Goal: Information Seeking & Learning: Learn about a topic

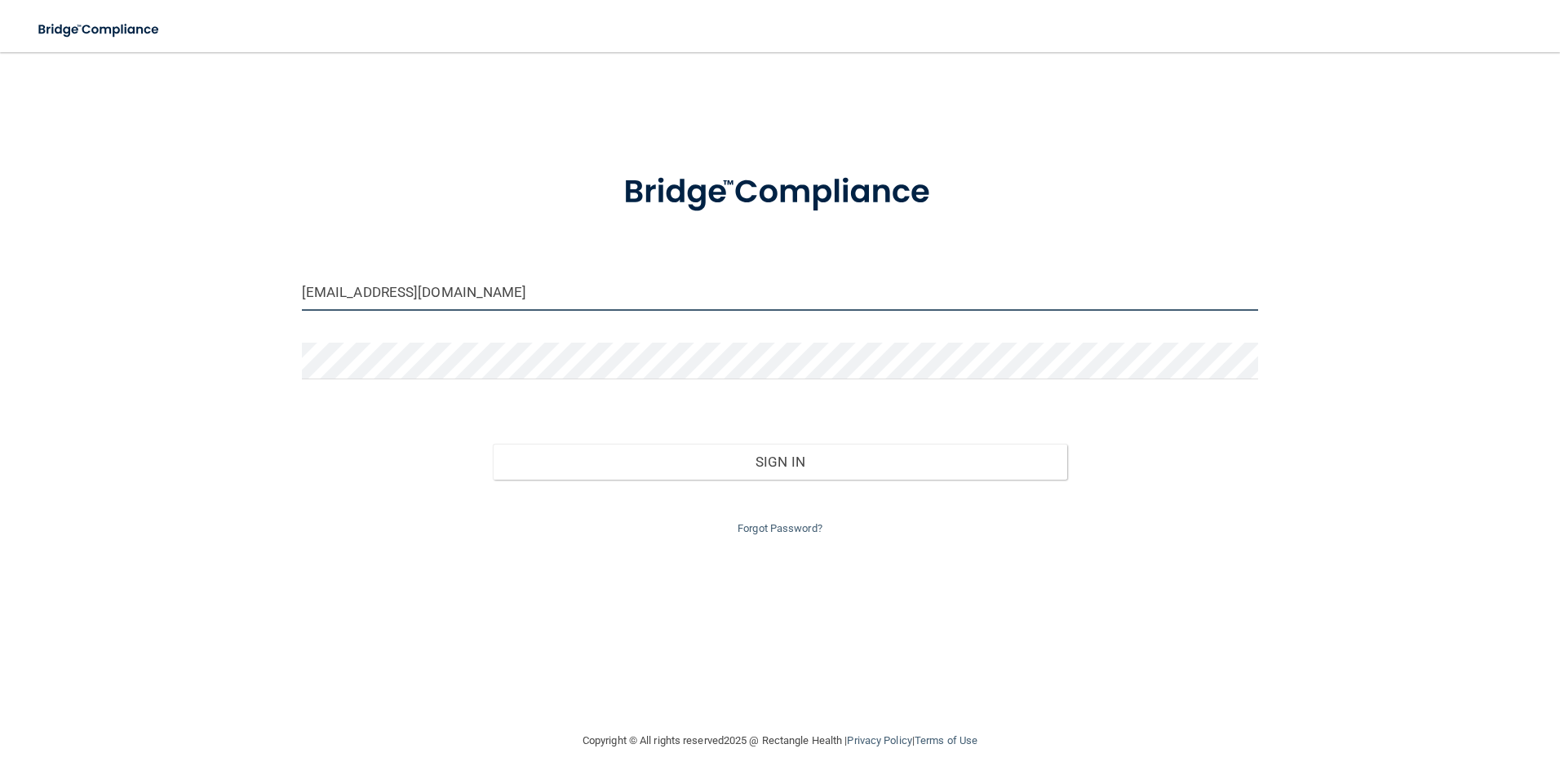
drag, startPoint x: 462, startPoint y: 295, endPoint x: 302, endPoint y: 287, distance: 160.2
click at [302, 287] on input "[EMAIL_ADDRESS][DOMAIN_NAME]" at bounding box center [781, 292] width 957 height 37
type input "[EMAIL_ADDRESS][DOMAIN_NAME]"
drag, startPoint x: 459, startPoint y: 301, endPoint x: 230, endPoint y: 298, distance: 229.0
click at [230, 298] on div "[EMAIL_ADDRESS][DOMAIN_NAME] Invalid email/password. You don't have permission …" at bounding box center [780, 391] width 1495 height 646
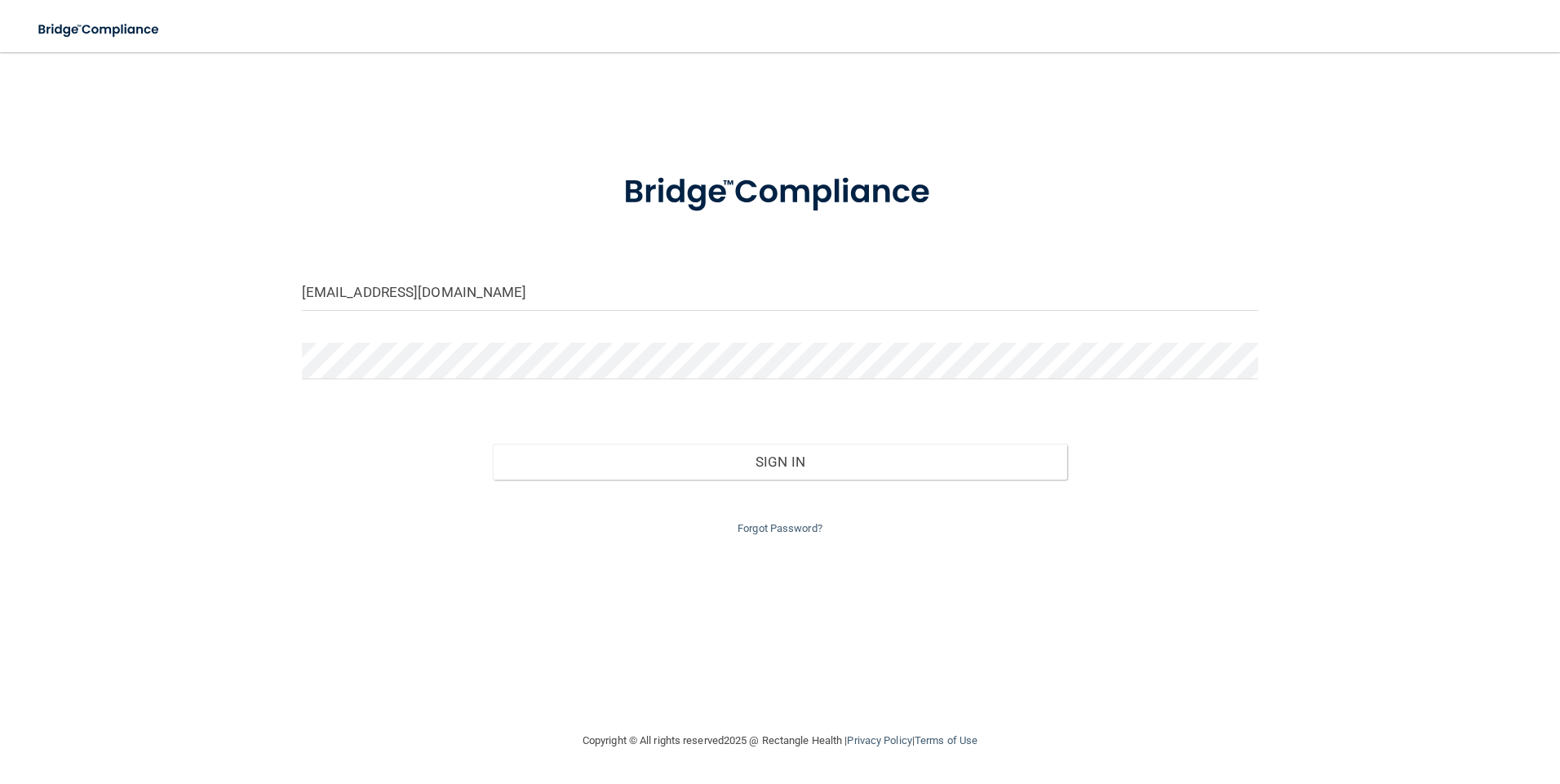
drag, startPoint x: 158, startPoint y: 425, endPoint x: 430, endPoint y: 497, distance: 281.4
click at [163, 424] on div "[EMAIL_ADDRESS][DOMAIN_NAME] Invalid email/password. You don't have permission …" at bounding box center [780, 391] width 1495 height 646
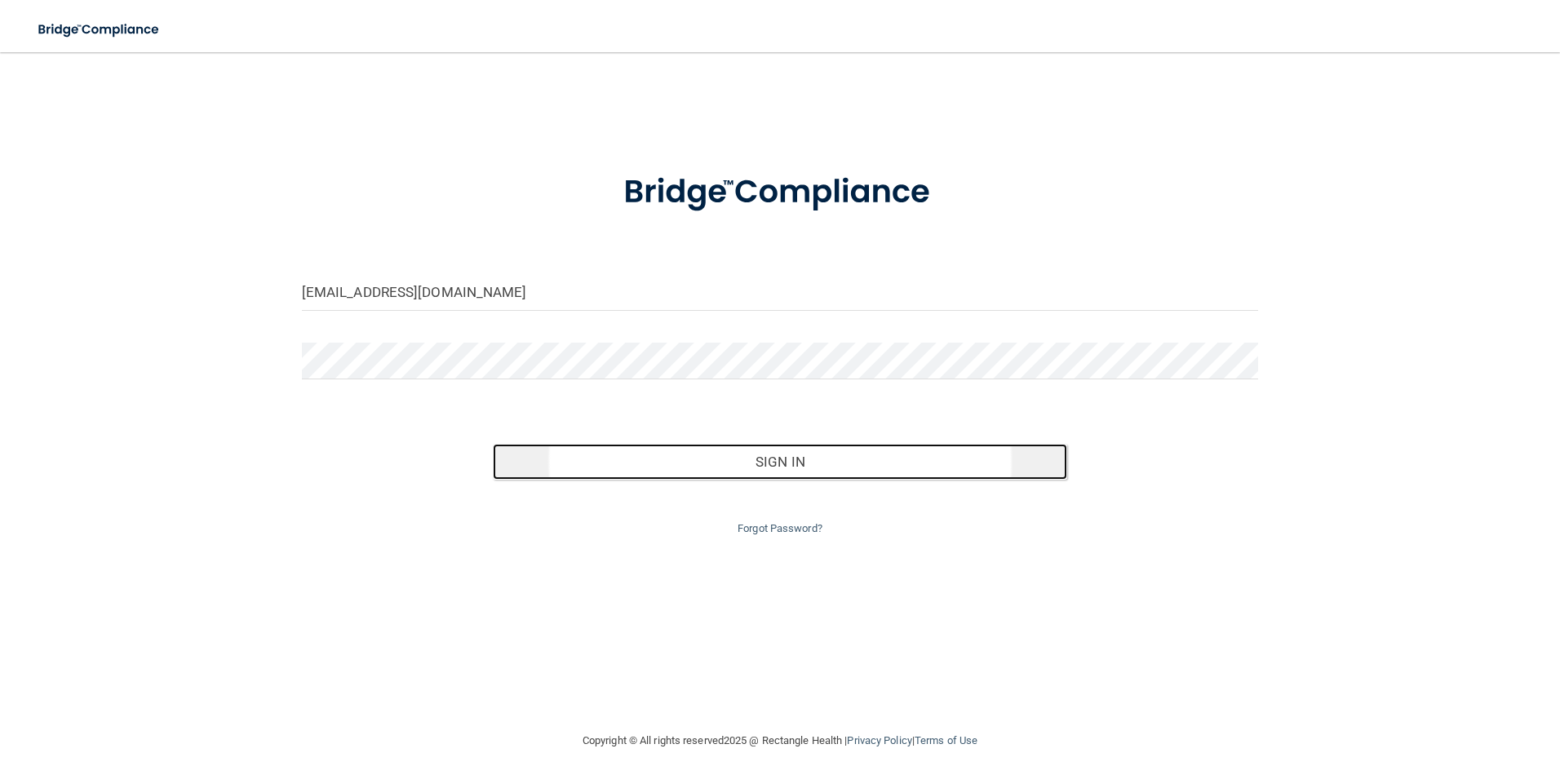
click at [871, 457] on button "Sign In" at bounding box center [779, 461] width 574 height 36
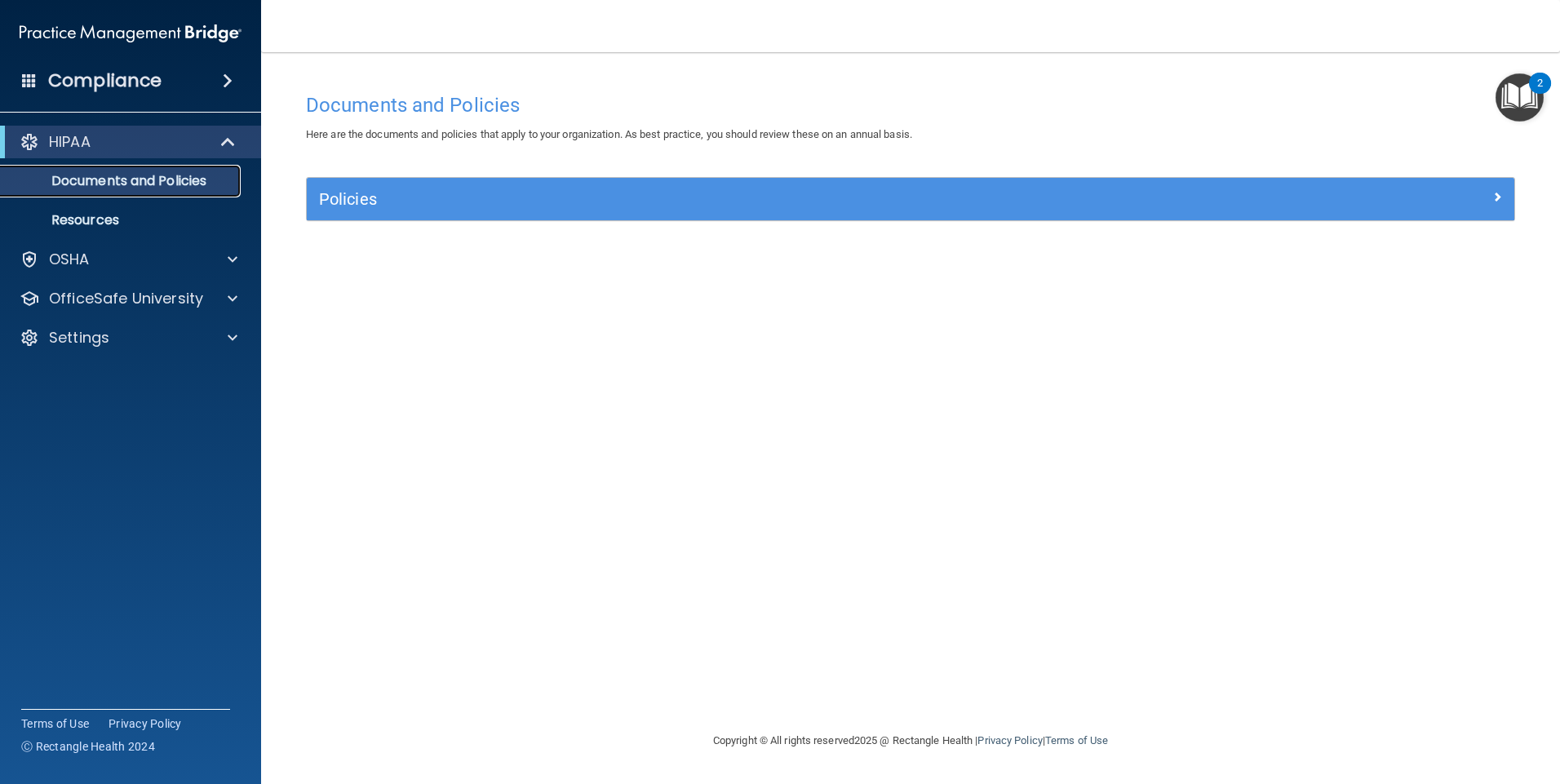
click at [140, 186] on p "Documents and Policies" at bounding box center [122, 181] width 223 height 16
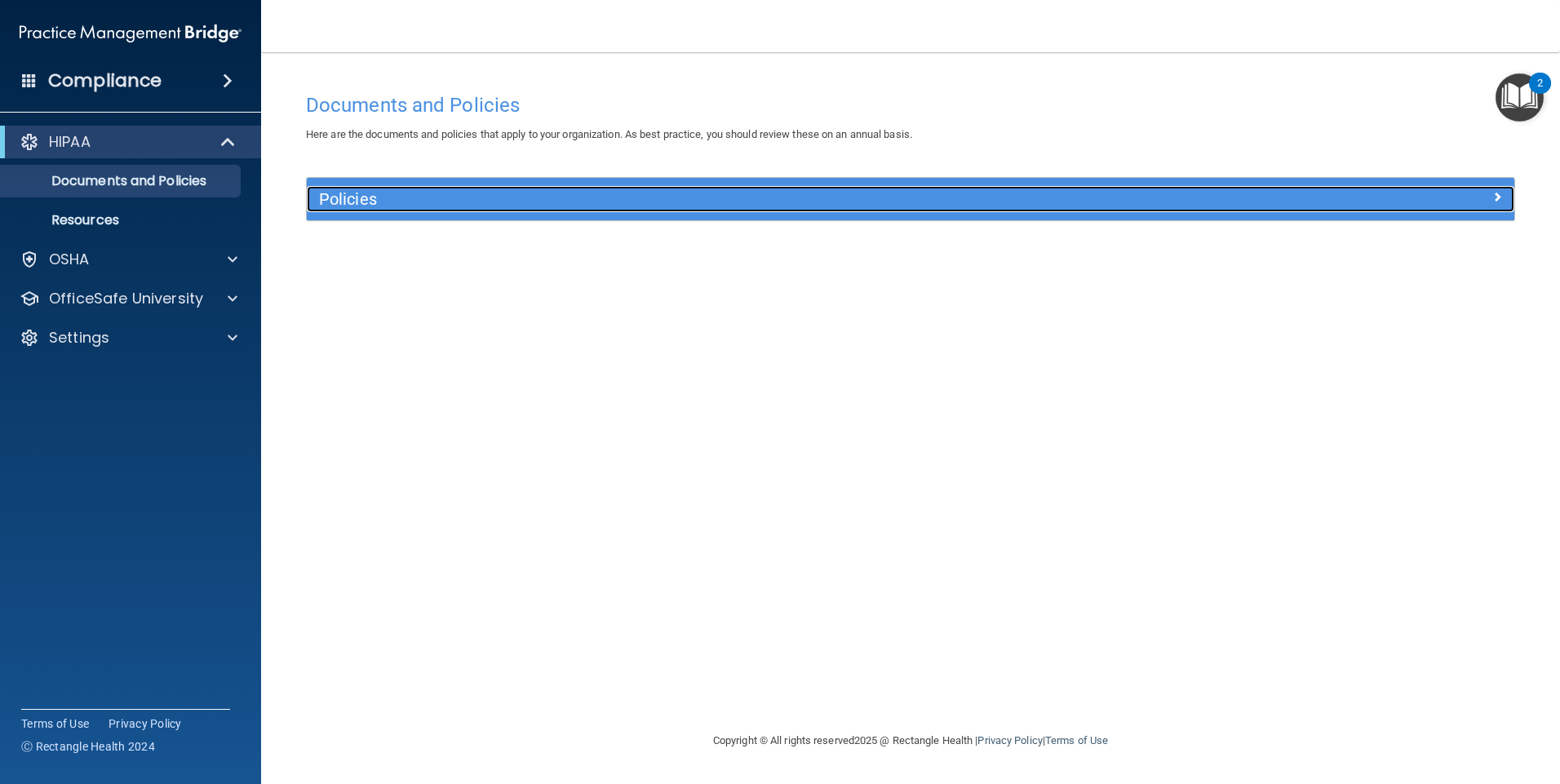
click at [410, 191] on h5 "Policies" at bounding box center [760, 199] width 881 height 18
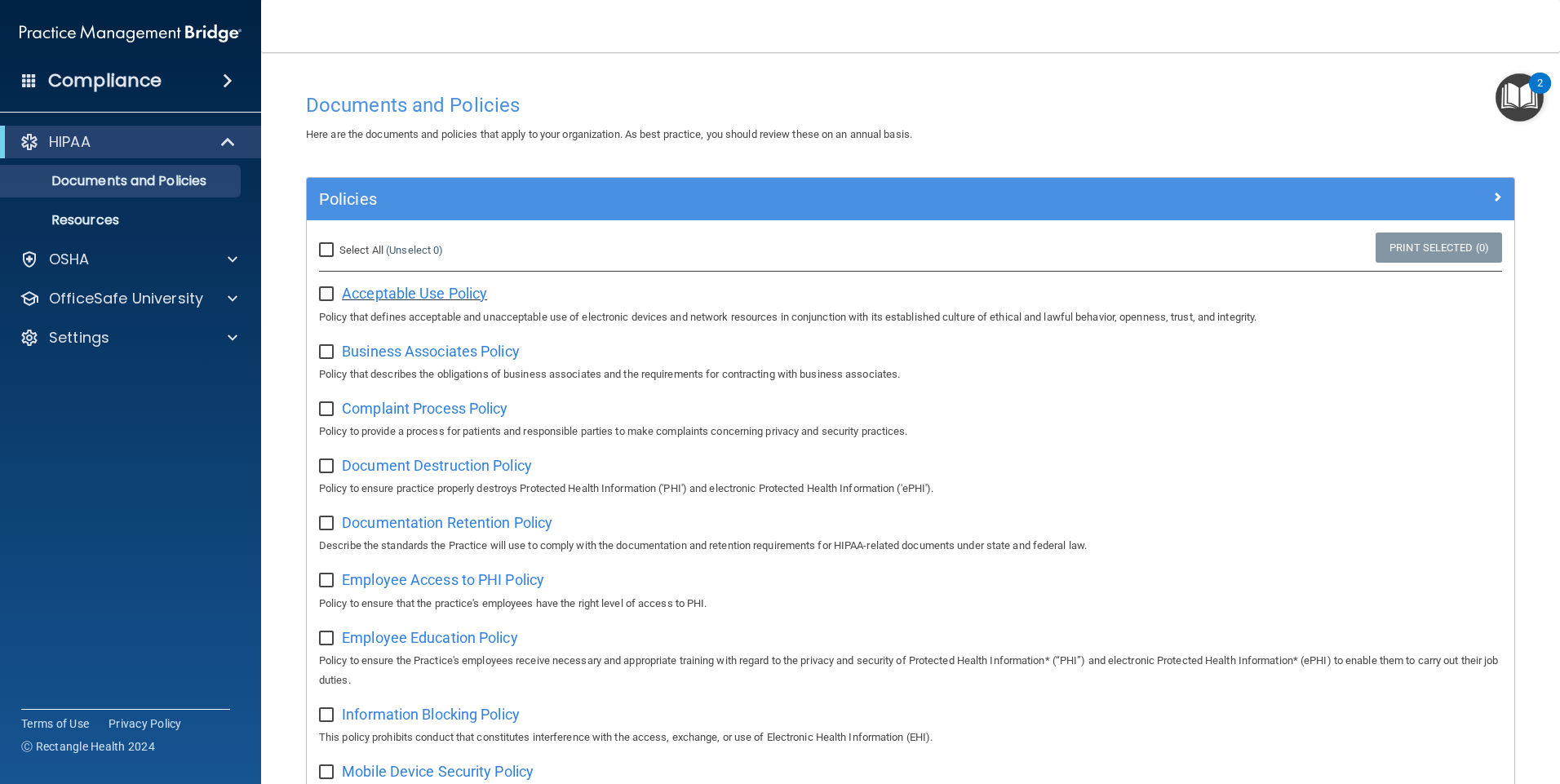
click at [383, 291] on span "Acceptable Use Policy" at bounding box center [415, 293] width 145 height 17
click at [166, 137] on div "HIPAA" at bounding box center [108, 142] width 202 height 20
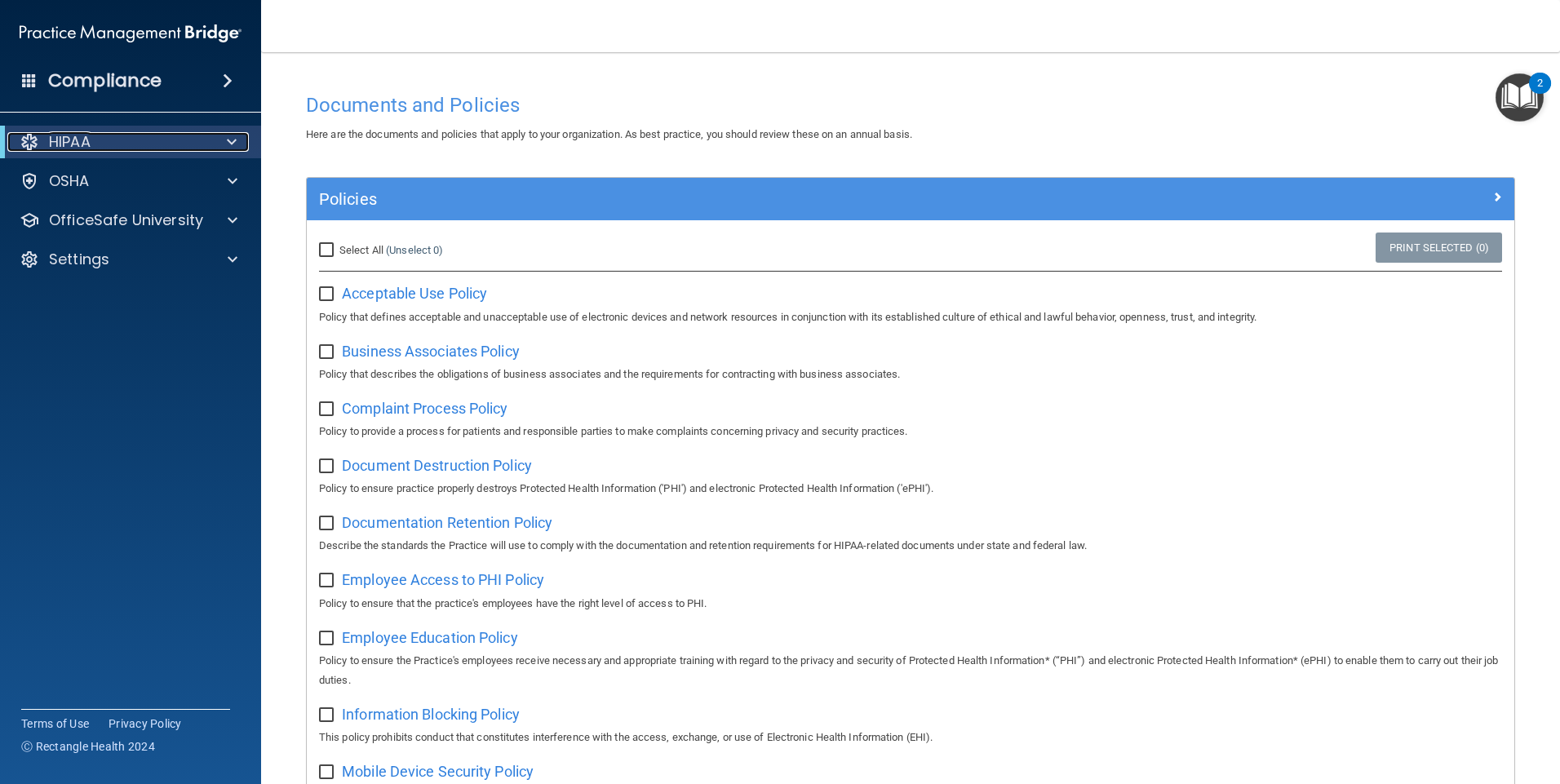
click at [181, 146] on div "HIPAA" at bounding box center [108, 142] width 202 height 20
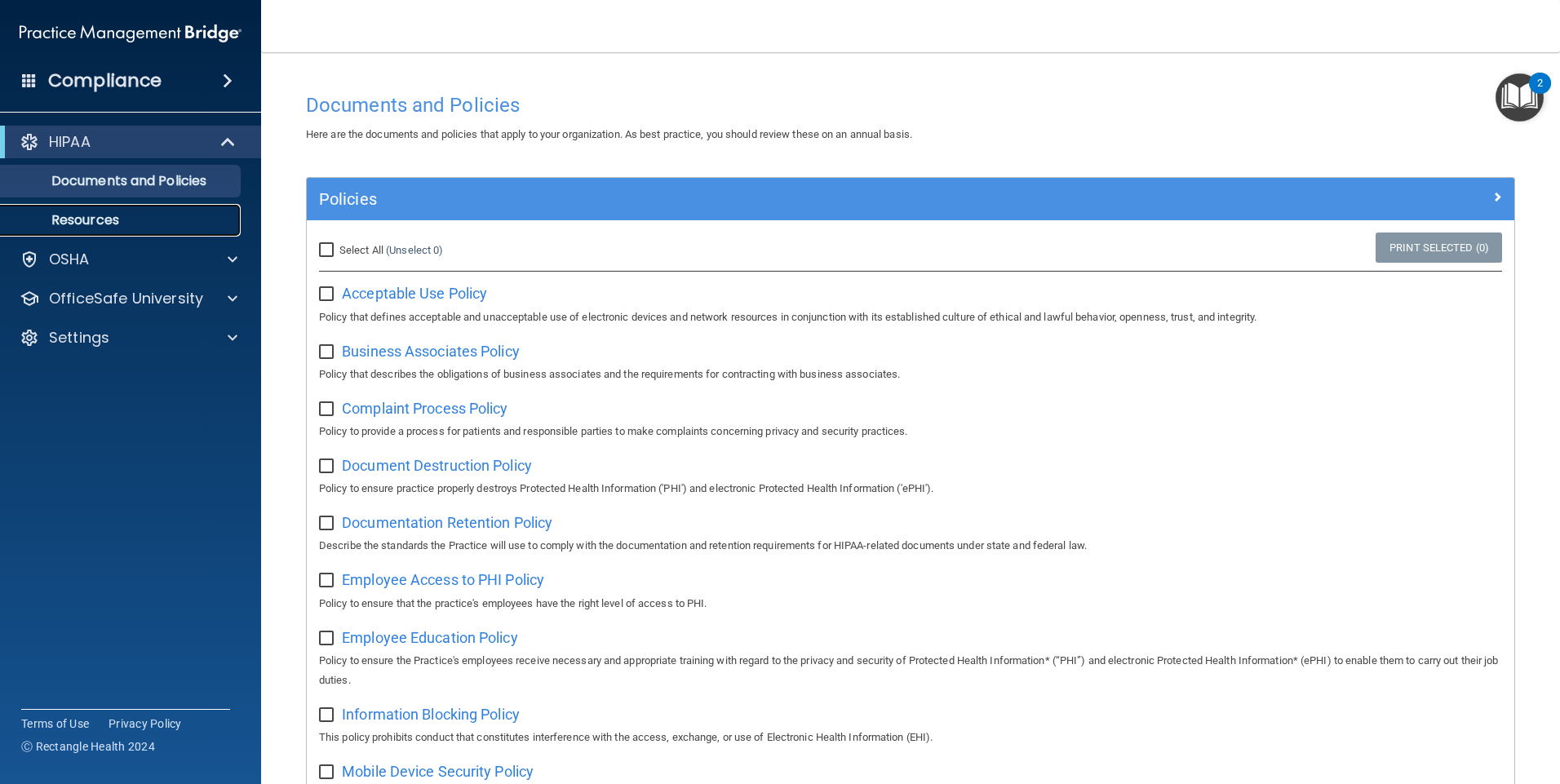
click at [120, 216] on p "Resources" at bounding box center [122, 220] width 223 height 16
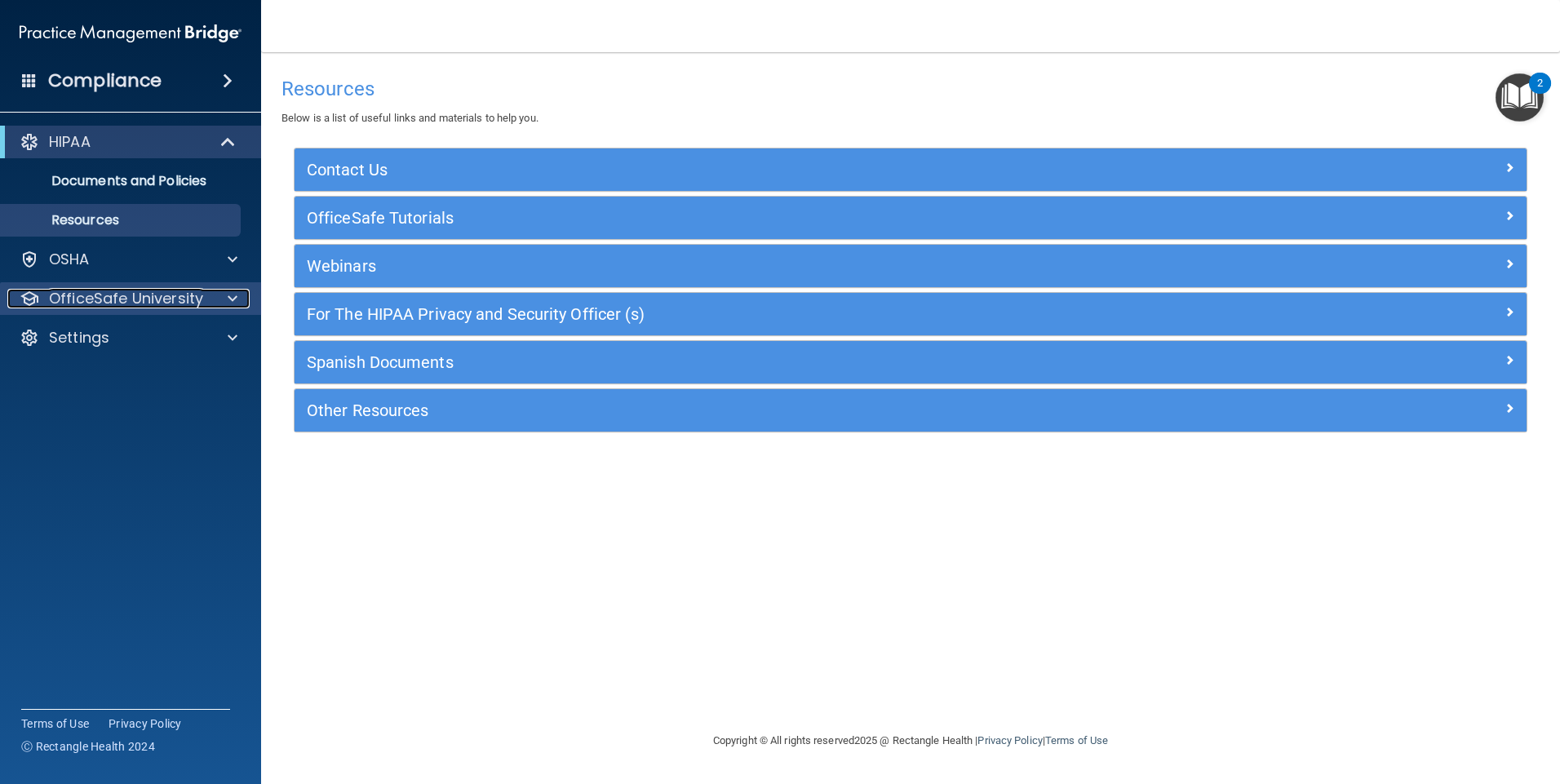
click at [118, 297] on p "OfficeSafe University" at bounding box center [126, 299] width 154 height 20
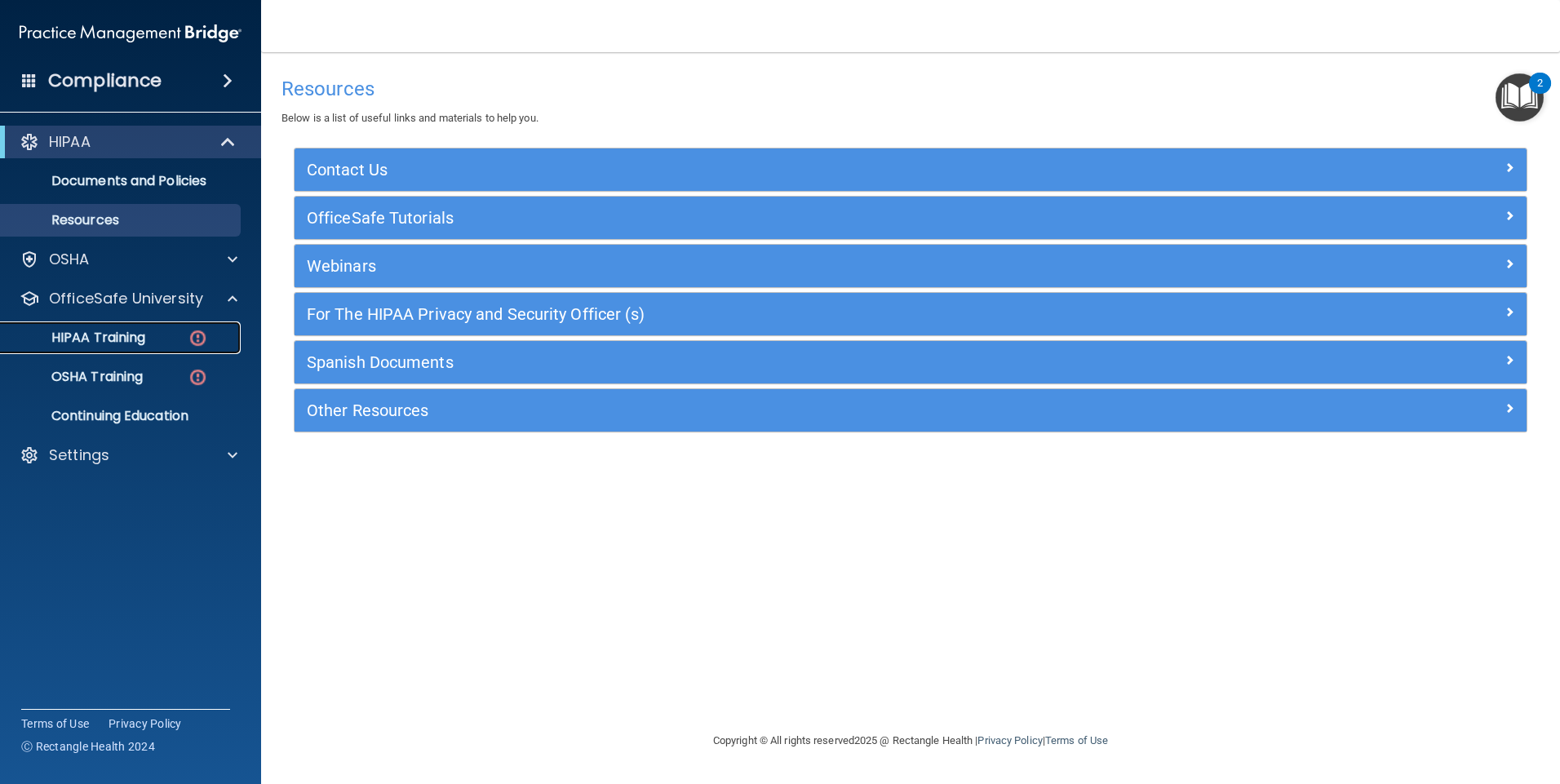
click at [121, 332] on p "HIPAA Training" at bounding box center [78, 338] width 135 height 16
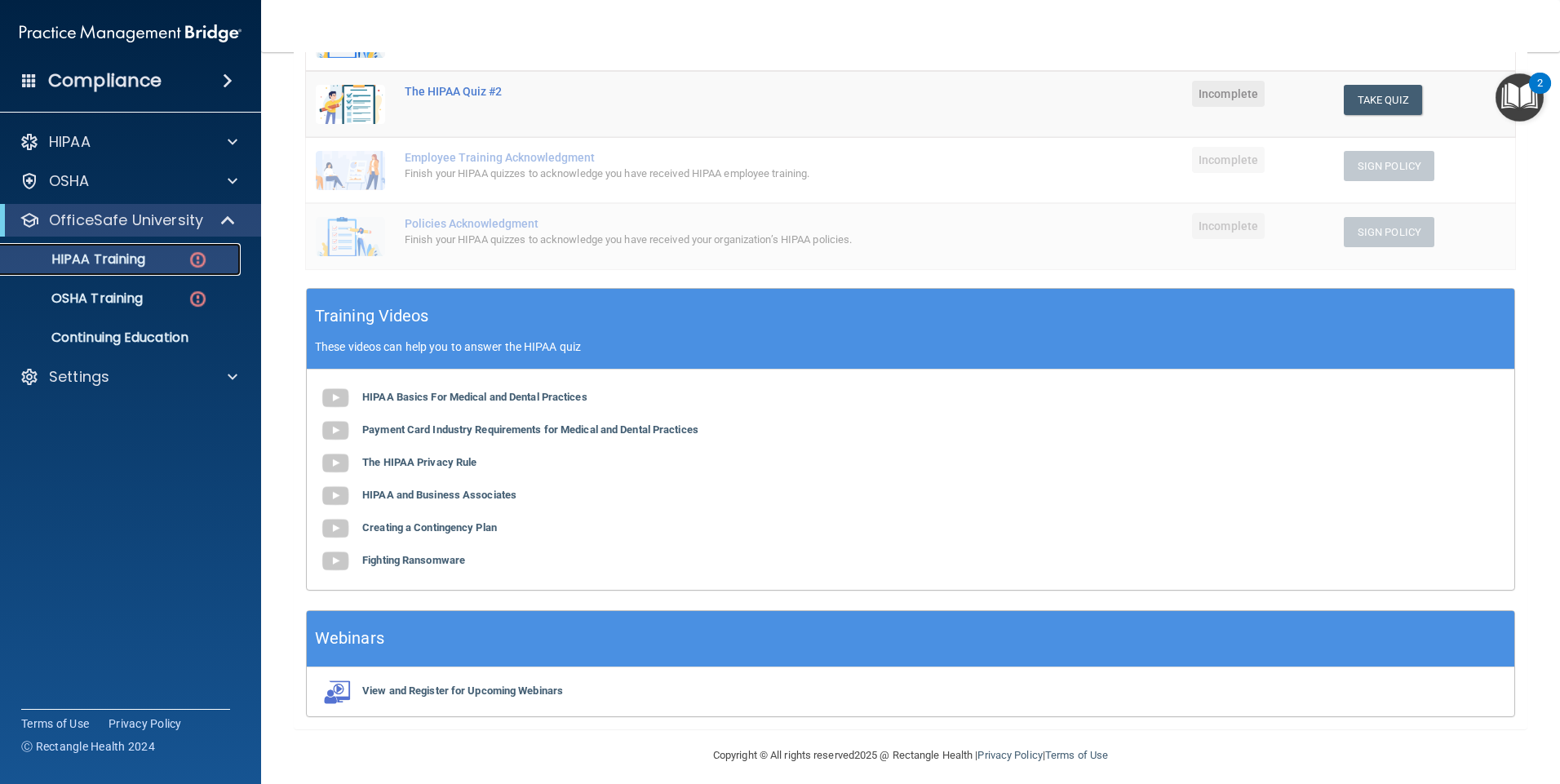
scroll to position [359, 0]
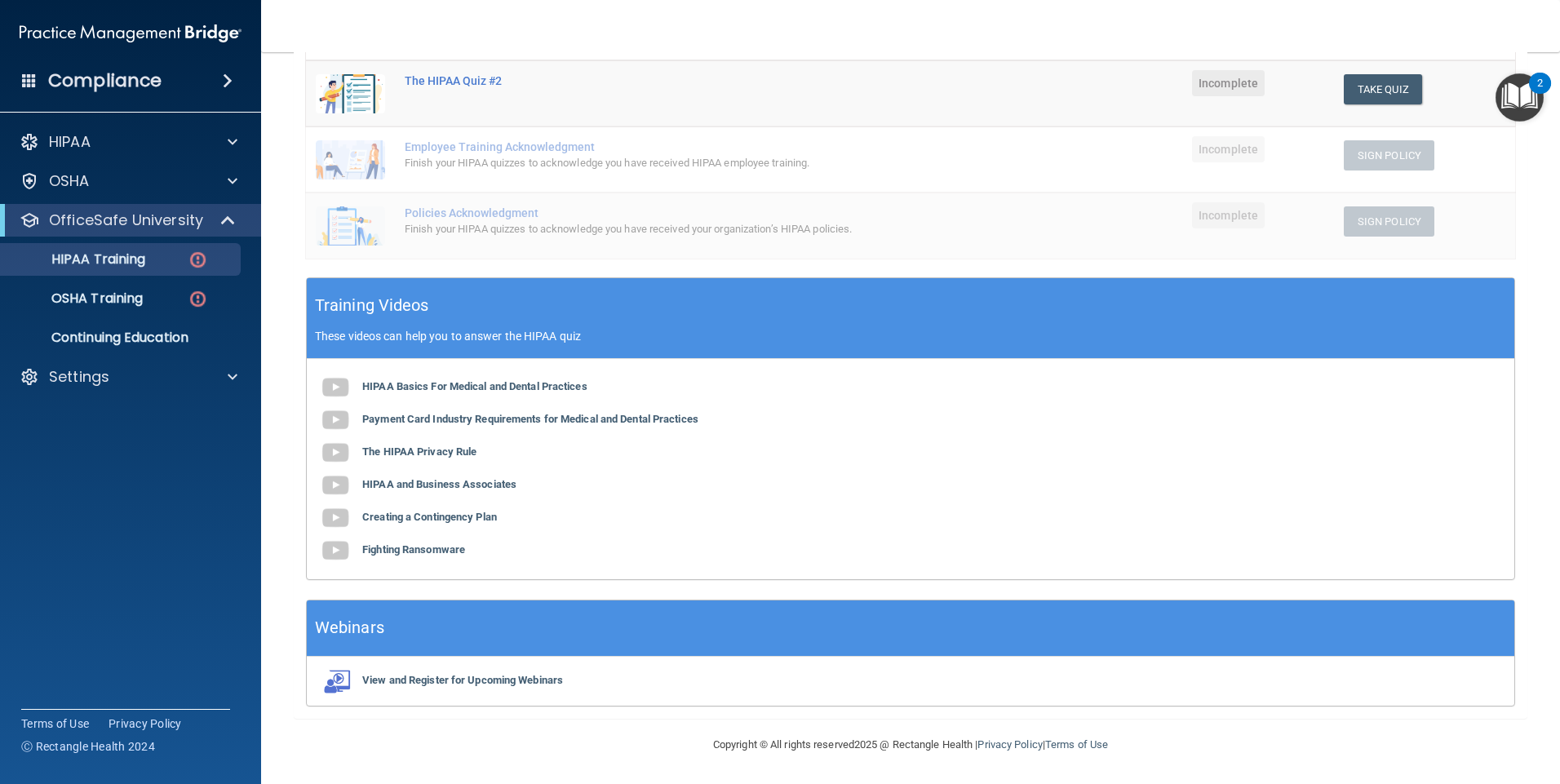
click at [292, 437] on main "Back Choose one path to get your HIPAA Certification ✓ HIPAA Officer Training ✓…" at bounding box center [911, 418] width 1299 height 732
click at [294, 465] on div "✓ HIPAA Officer Training ✓ HIPAA Quizzes Name Expires On Status Actions The HIP…" at bounding box center [911, 263] width 1233 height 911
click at [292, 454] on main "Back Choose one path to get your HIPAA Certification ✓ HIPAA Officer Training ✓…" at bounding box center [911, 418] width 1299 height 732
click at [514, 383] on b "HIPAA Basics For Medical and Dental Practices" at bounding box center [475, 386] width 225 height 12
click at [439, 414] on b "Payment Card Industry Requirements for Medical and Dental Practices" at bounding box center [531, 418] width 337 height 12
